Goal: Information Seeking & Learning: Understand process/instructions

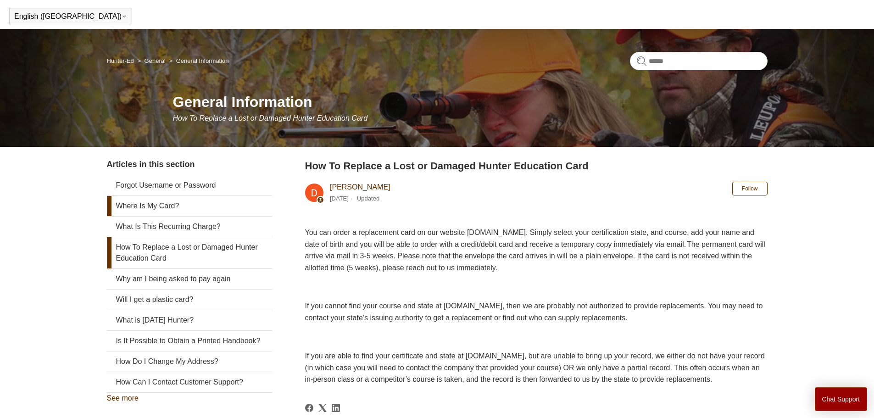
scroll to position [46, 0]
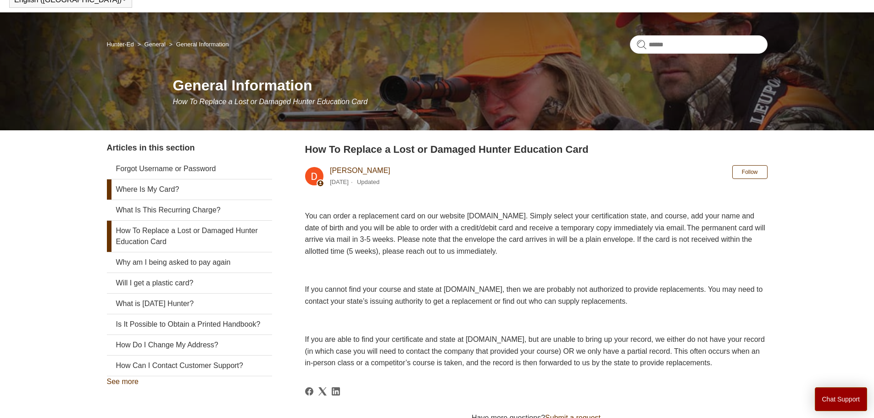
click at [183, 192] on link "Where Is My Card?" at bounding box center [189, 189] width 165 height 20
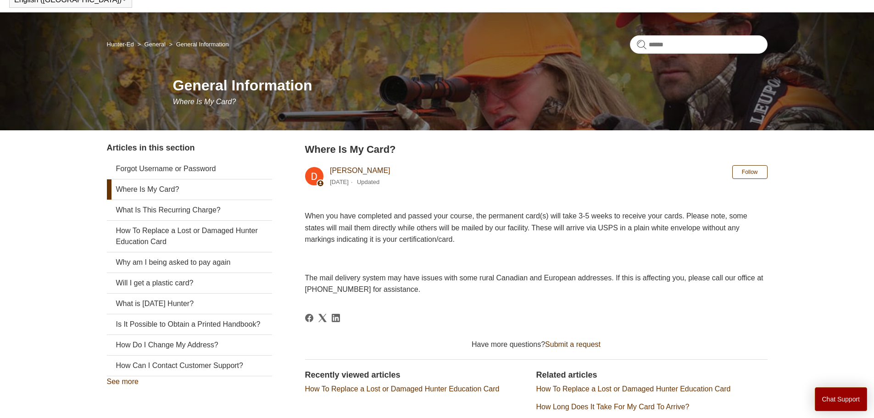
scroll to position [92, 0]
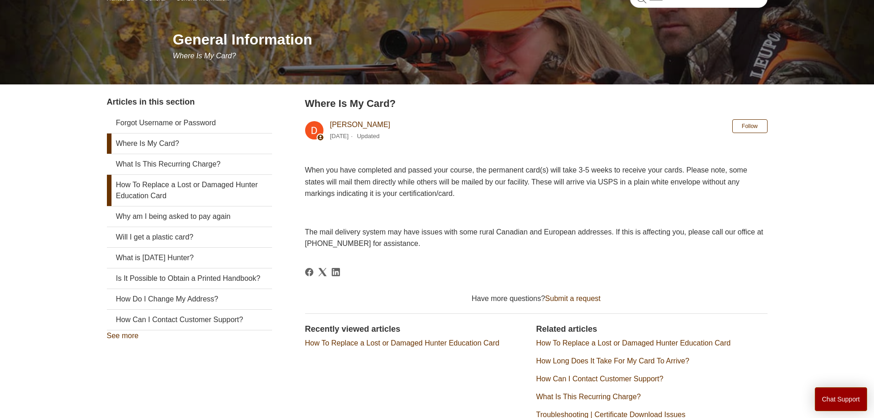
click at [183, 187] on link "How To Replace a Lost or Damaged Hunter Education Card" at bounding box center [189, 190] width 165 height 31
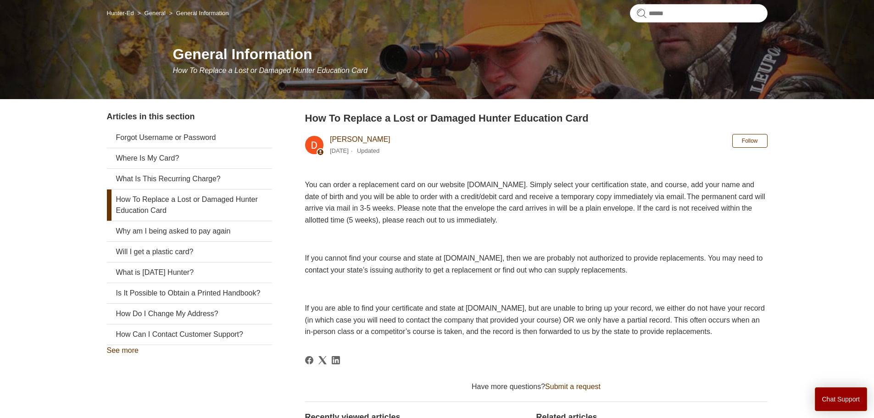
scroll to position [46, 0]
